Goal: Find contact information: Find specific page/section

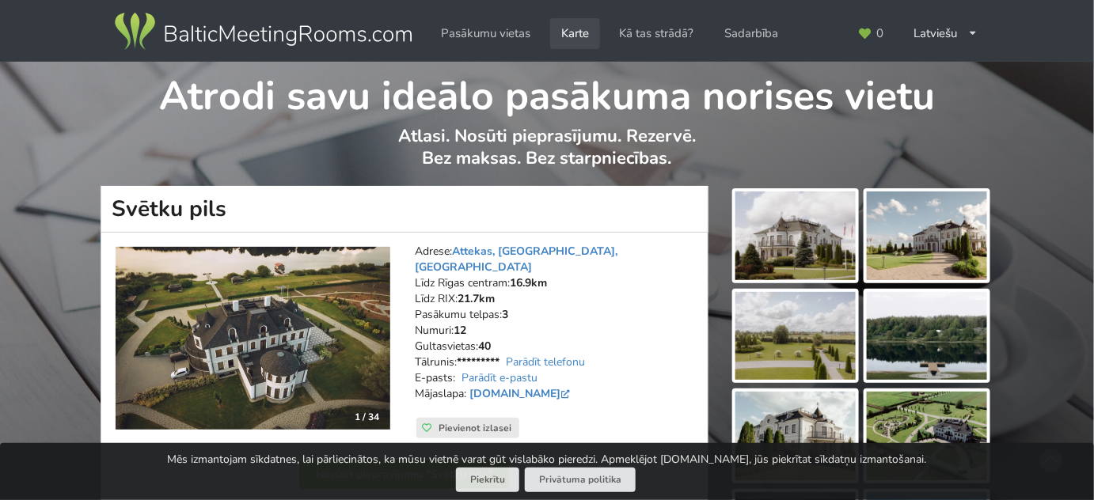
click at [574, 29] on link "Karte" at bounding box center [575, 33] width 50 height 31
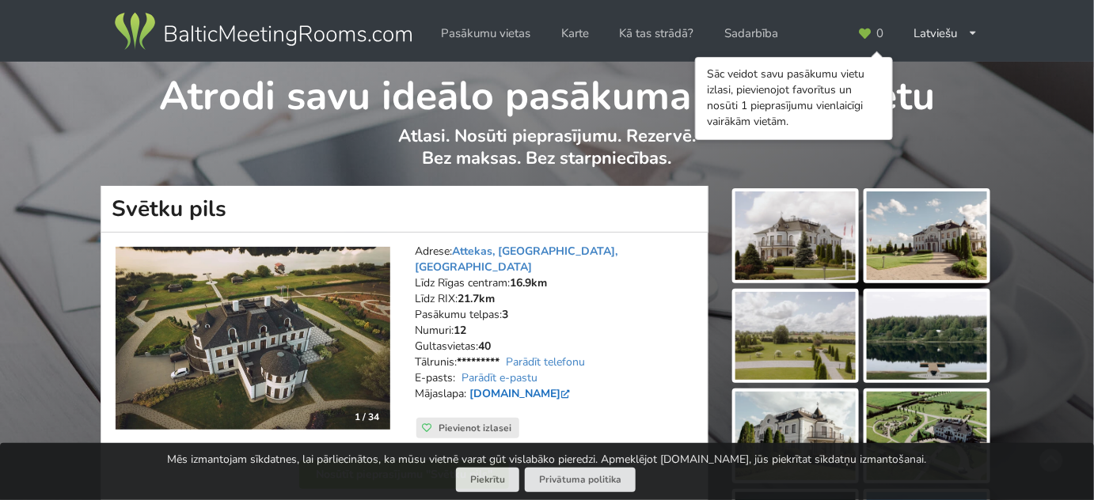
click at [545, 386] on link "[DOMAIN_NAME]" at bounding box center [522, 393] width 104 height 15
